Goal: Check status: Check status

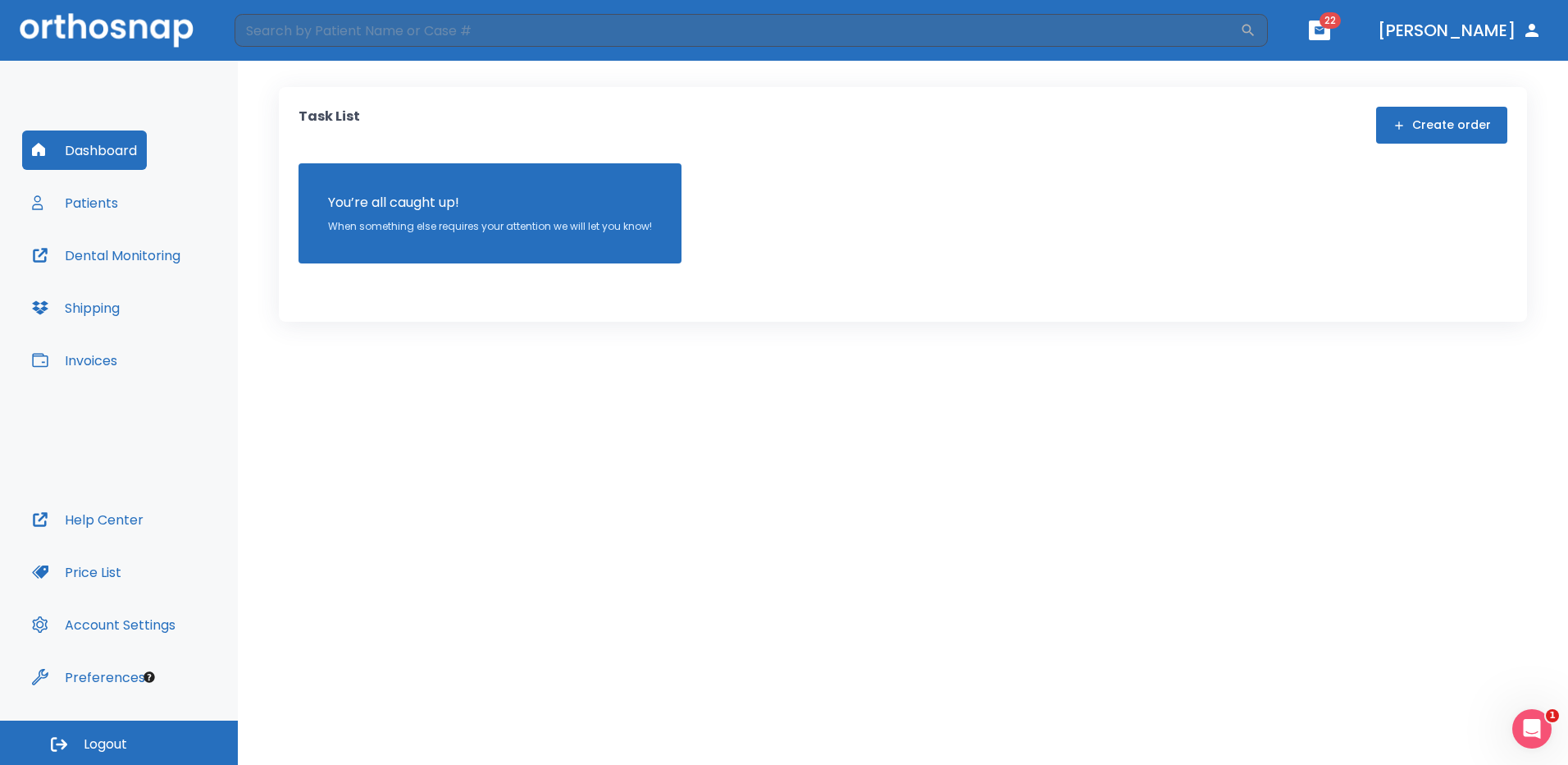
click at [72, 205] on button "Patients" at bounding box center [75, 203] width 106 height 40
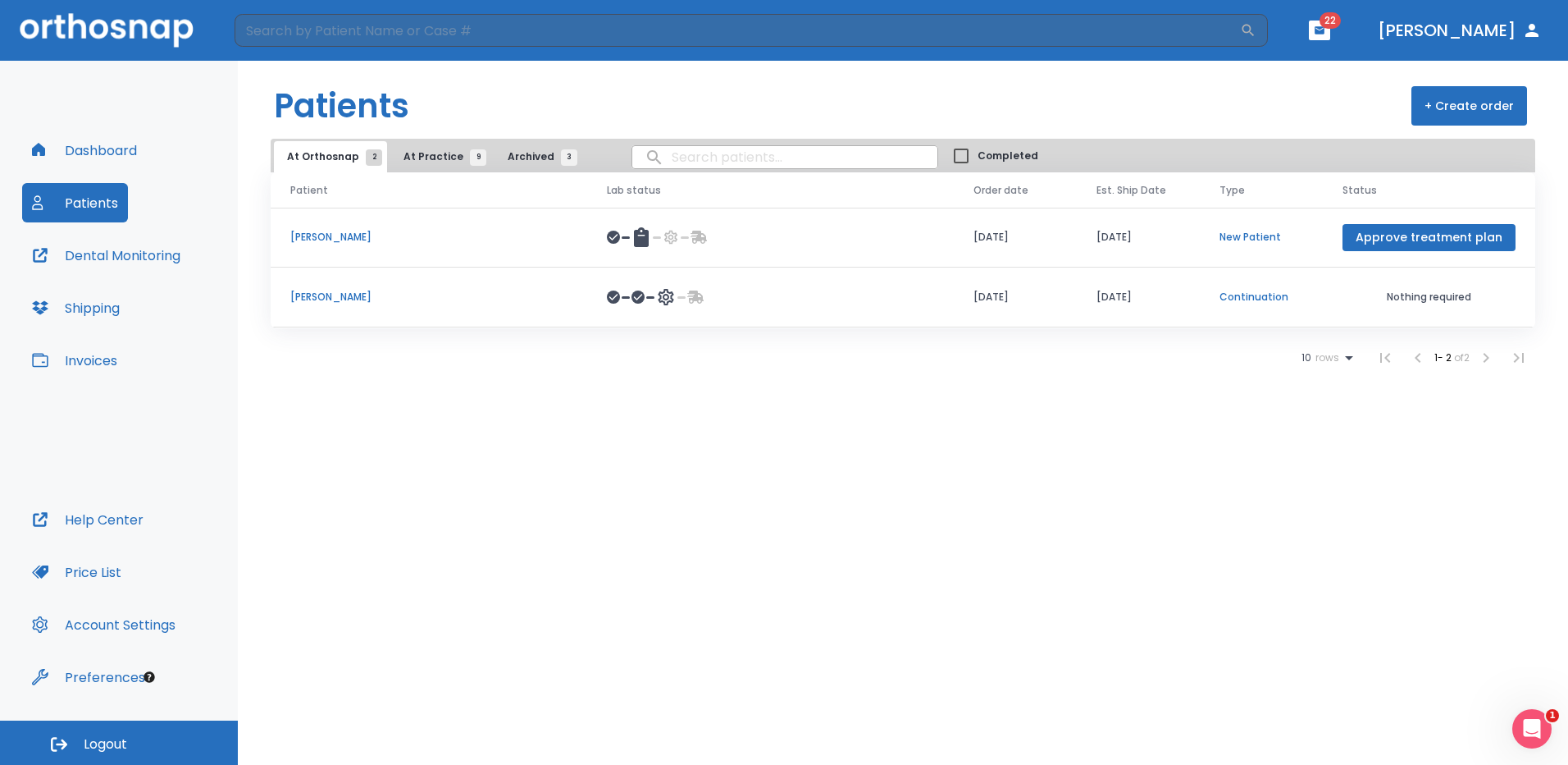
click at [426, 156] on span "At Practice 9" at bounding box center [440, 157] width 75 height 15
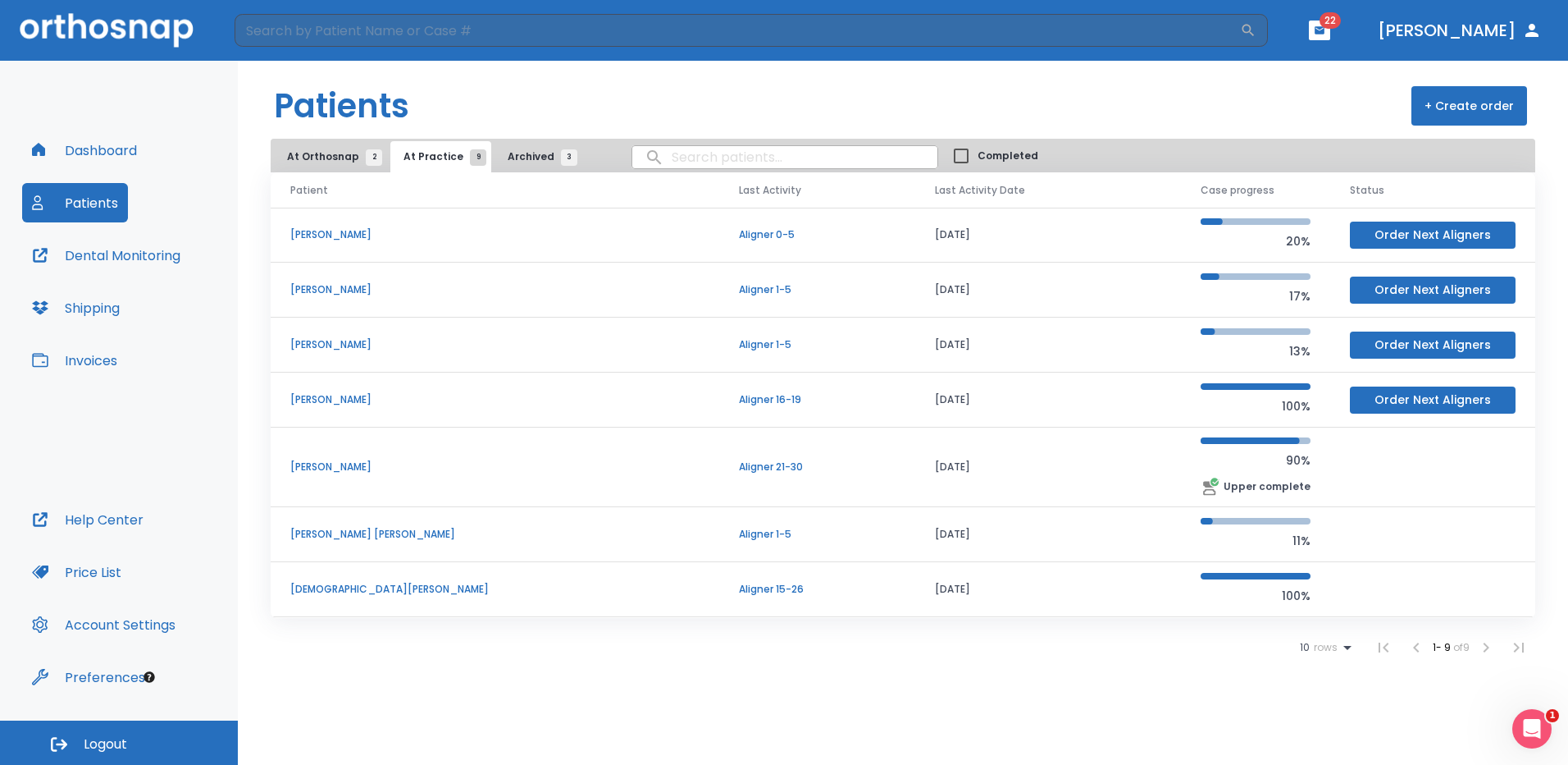
click at [312, 539] on p "[PERSON_NAME] [PERSON_NAME]" at bounding box center [495, 534] width 409 height 15
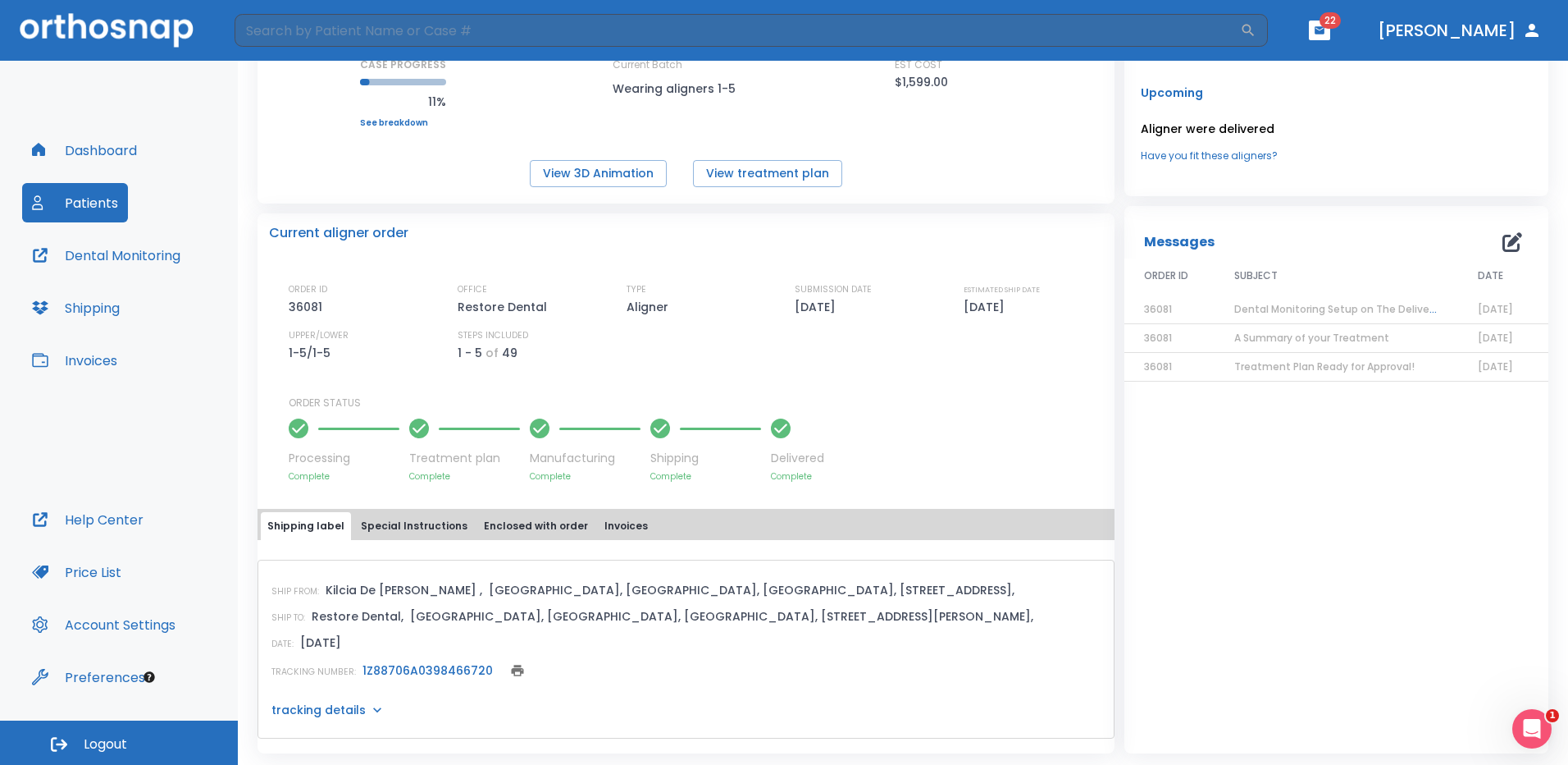
scroll to position [243, 0]
click at [311, 706] on p "tracking details" at bounding box center [319, 707] width 95 height 16
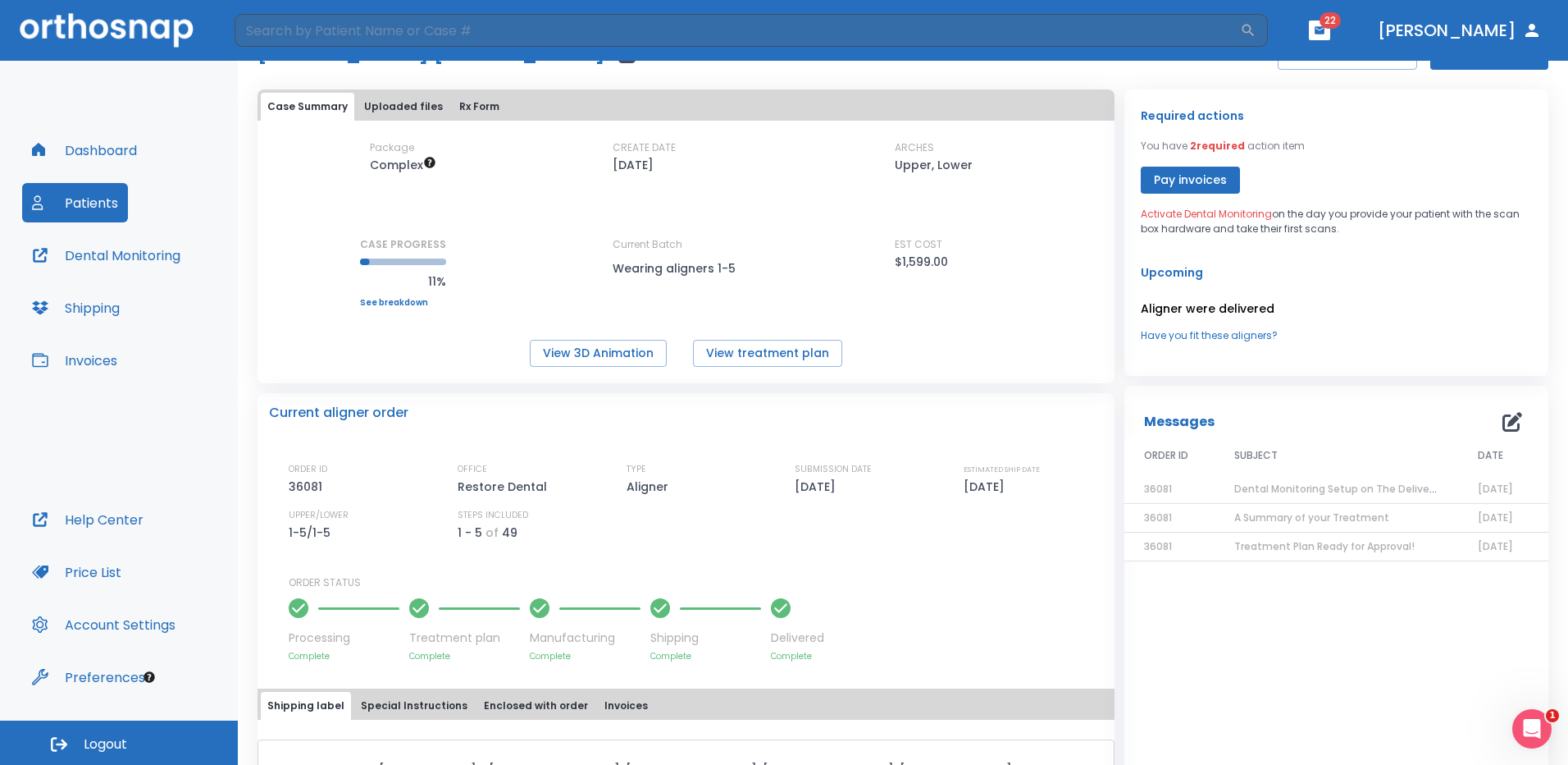
scroll to position [0, 0]
